Goal: Task Accomplishment & Management: Use online tool/utility

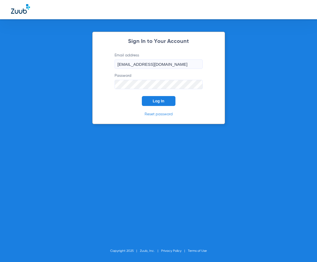
click at [151, 100] on button "Log In" at bounding box center [159, 101] width 34 height 10
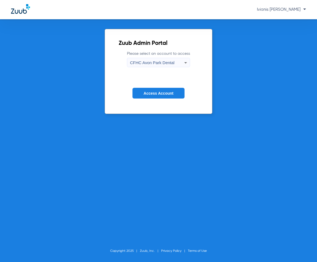
click at [157, 61] on span "CFHC Avon Park Dental" at bounding box center [152, 62] width 44 height 5
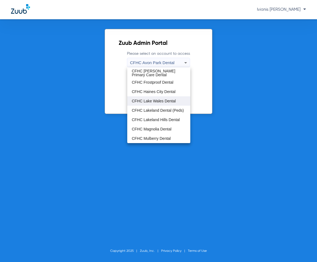
scroll to position [37, 0]
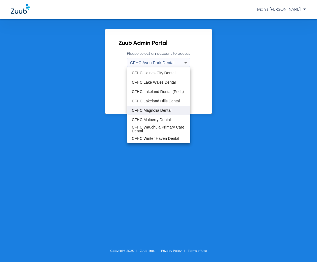
click at [155, 109] on span "CFHC Magnolia Dental" at bounding box center [152, 110] width 40 height 4
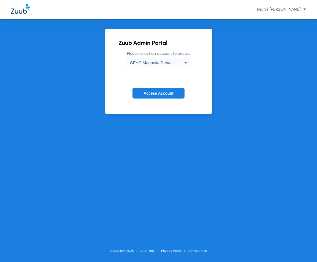
click at [151, 94] on span "Access Account" at bounding box center [158, 93] width 30 height 4
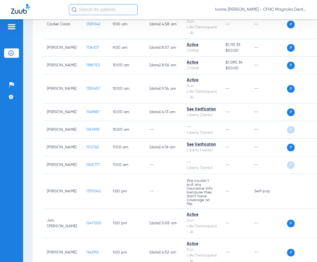
scroll to position [358, 0]
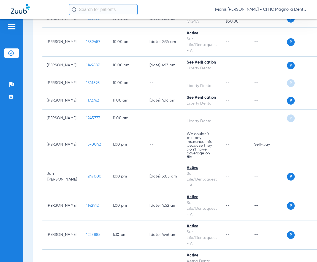
click at [19, 199] on div "Patients Insurance Verification Setup Help Center Settings" at bounding box center [11, 150] width 23 height 262
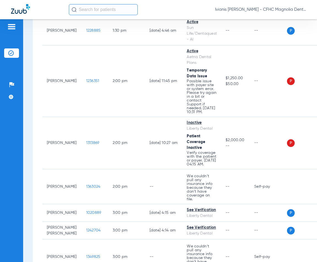
scroll to position [578, 0]
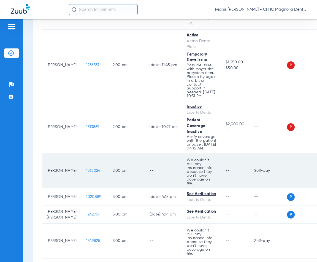
click at [86, 173] on span "1363024" at bounding box center [93, 171] width 14 height 4
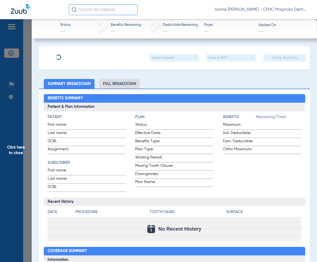
type input "[GEOGRAPHIC_DATA]"
type input "EFORD"
type input "[DATE]"
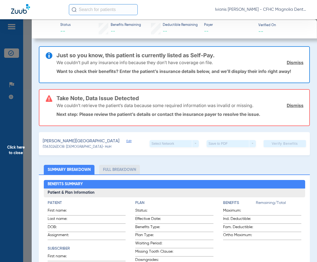
click at [126, 142] on span "Edit" at bounding box center [128, 141] width 5 height 5
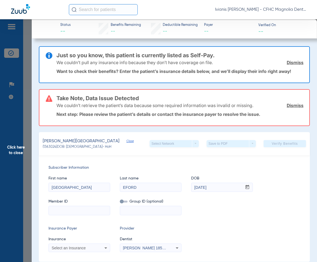
click at [69, 210] on input at bounding box center [79, 210] width 61 height 9
paste input "9678530627"
type input "9678530627"
click at [63, 248] on span "Select an Insurance" at bounding box center [69, 248] width 34 height 4
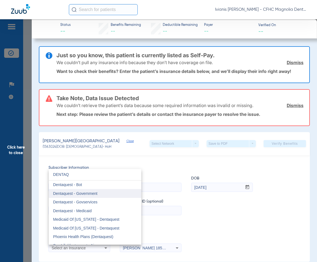
type input "DENTAQ"
click at [92, 196] on mat-option "Dentaquest - Government" at bounding box center [95, 193] width 92 height 9
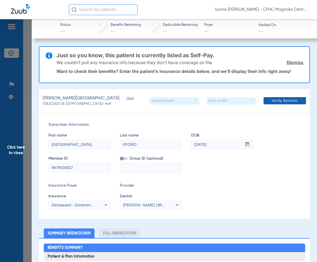
click at [292, 100] on span "Verify Benefits" at bounding box center [285, 101] width 26 height 4
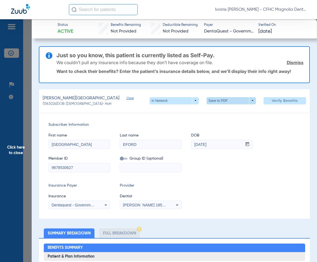
click at [226, 101] on span at bounding box center [231, 100] width 13 height 13
click at [227, 112] on span "Save to PDF" at bounding box center [229, 112] width 22 height 4
drag, startPoint x: 84, startPoint y: 105, endPoint x: 67, endPoint y: 103, distance: 17.9
click at [67, 103] on span "(1363024) DOB: [DEMOGRAPHIC_DATA] - HoH" at bounding box center [77, 104] width 69 height 5
copy span "[DATE]"
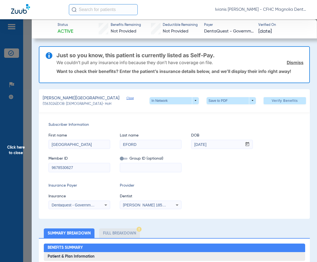
click at [226, 174] on div "Subscriber Information First name SOFIA Last name [PERSON_NAME] mm / dd / yyyy …" at bounding box center [174, 165] width 271 height 107
click at [281, 185] on div "Insurance Payer Insurance Dentaquest - Government Provider Dentist [PERSON_NAME…" at bounding box center [174, 196] width 252 height 26
click at [26, 132] on span "Click here to close" at bounding box center [16, 150] width 32 height 262
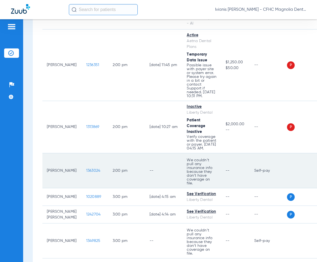
scroll to position [654, 0]
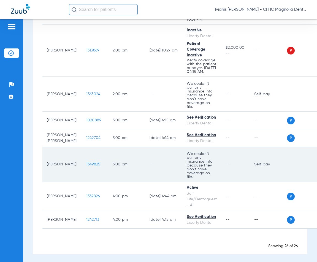
click at [86, 162] on span "1349825" at bounding box center [93, 164] width 14 height 4
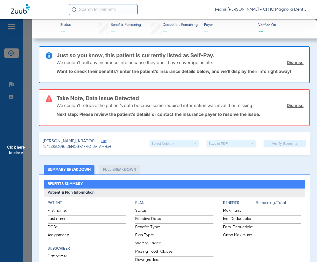
click at [106, 141] on span "Edit" at bounding box center [103, 141] width 5 height 5
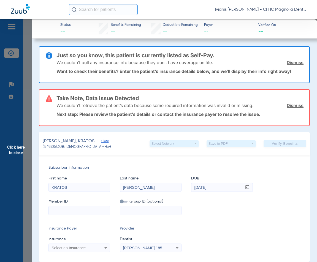
click at [68, 212] on input at bounding box center [79, 210] width 61 height 9
paste input "9674412174"
type input "9674412174"
click at [70, 248] on span "Select an Insurance" at bounding box center [69, 248] width 34 height 4
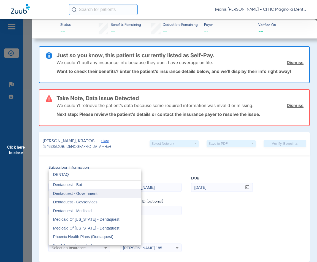
type input "DENTAQ"
click at [85, 192] on span "Dentaquest - Government" at bounding box center [75, 193] width 44 height 4
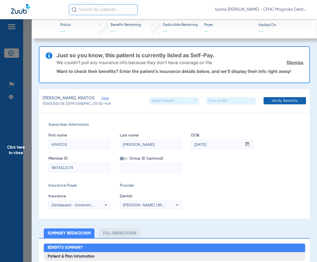
click at [284, 102] on span "Verify Benefits" at bounding box center [285, 101] width 26 height 4
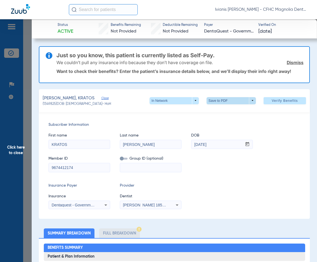
click at [226, 103] on span at bounding box center [231, 100] width 13 height 13
click at [227, 114] on button "insert_drive_file Save to PDF" at bounding box center [224, 111] width 42 height 11
drag, startPoint x: 85, startPoint y: 105, endPoint x: 66, endPoint y: 105, distance: 18.7
click at [66, 105] on span "(1349825) DOB: [DEMOGRAPHIC_DATA] - HoH" at bounding box center [77, 104] width 68 height 5
copy span "[DATE]"
